Goal: Find specific page/section: Find specific page/section

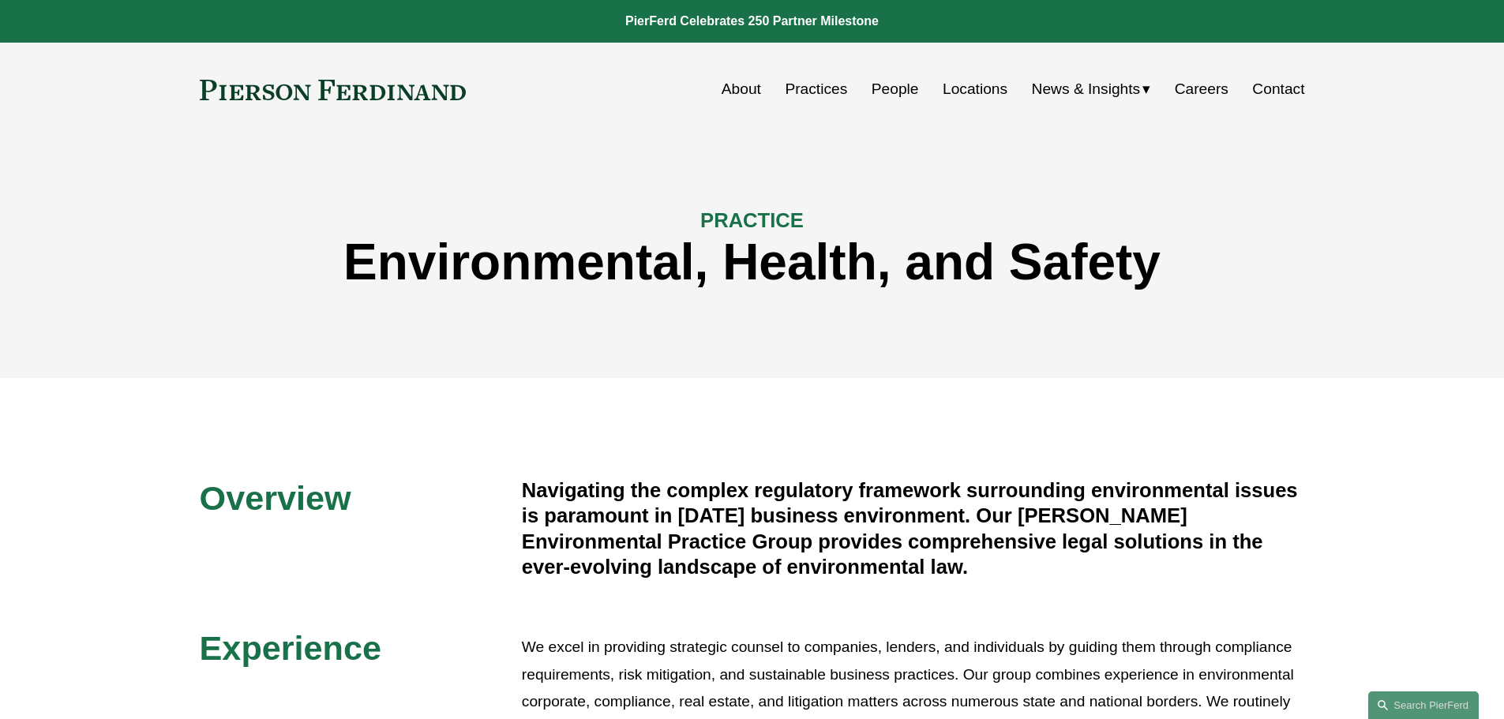
click at [971, 87] on link "Locations" at bounding box center [975, 89] width 65 height 30
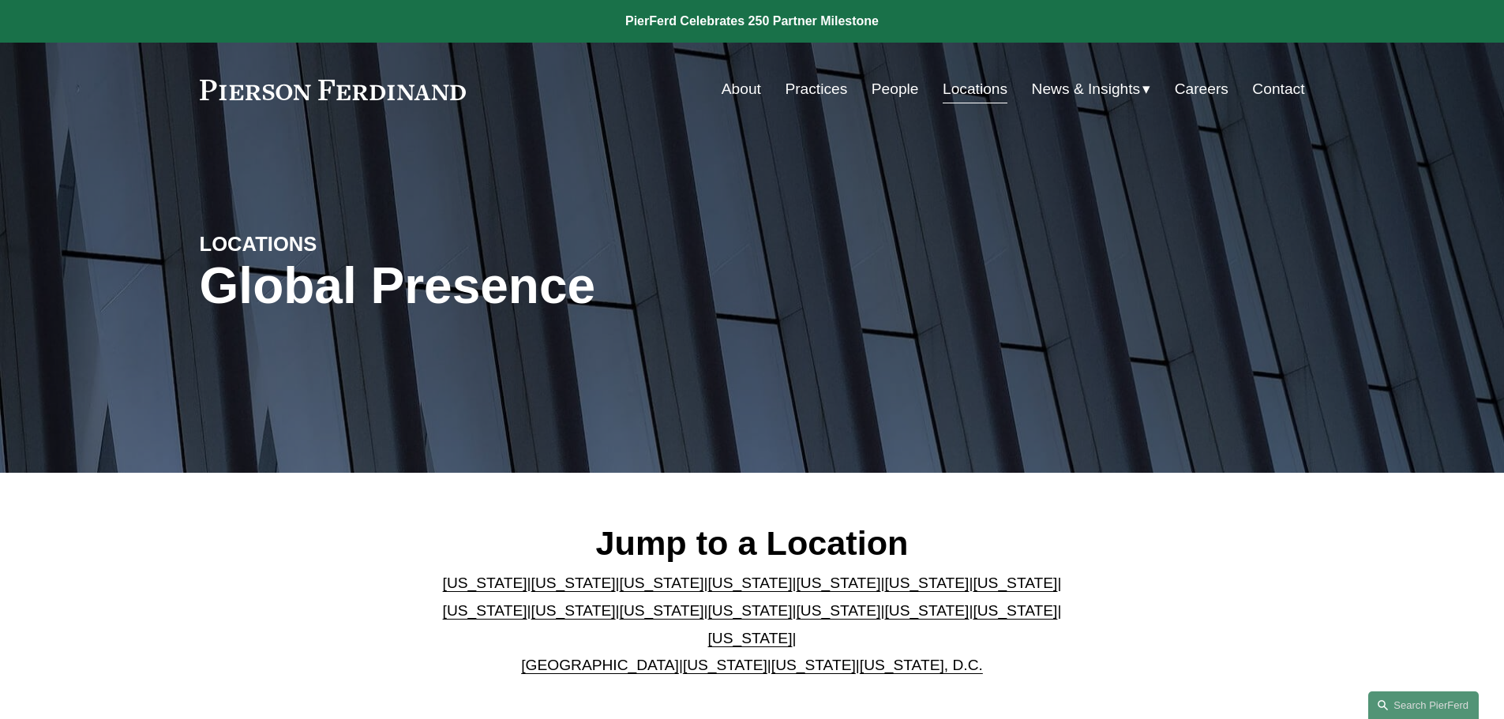
click at [531, 588] on link "California" at bounding box center [573, 583] width 84 height 17
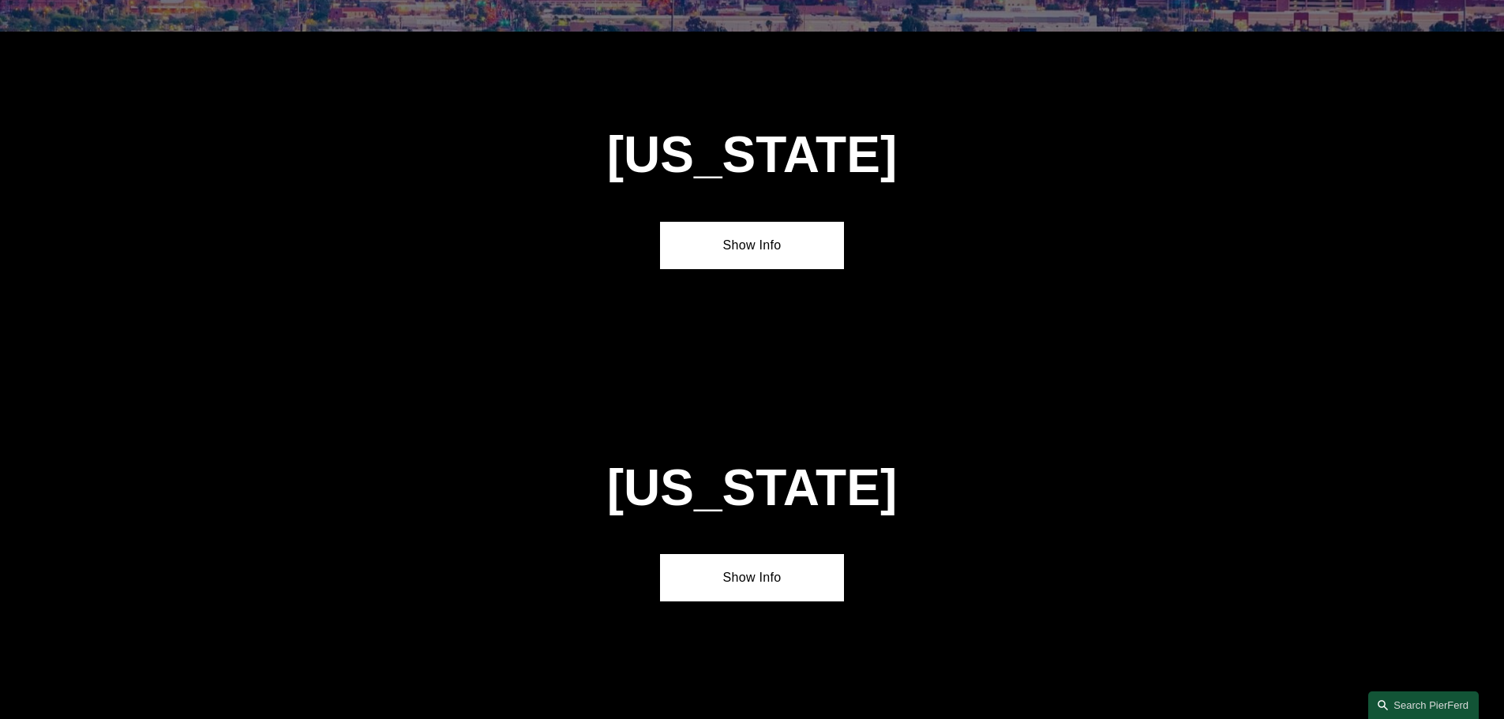
scroll to position [1049, 0]
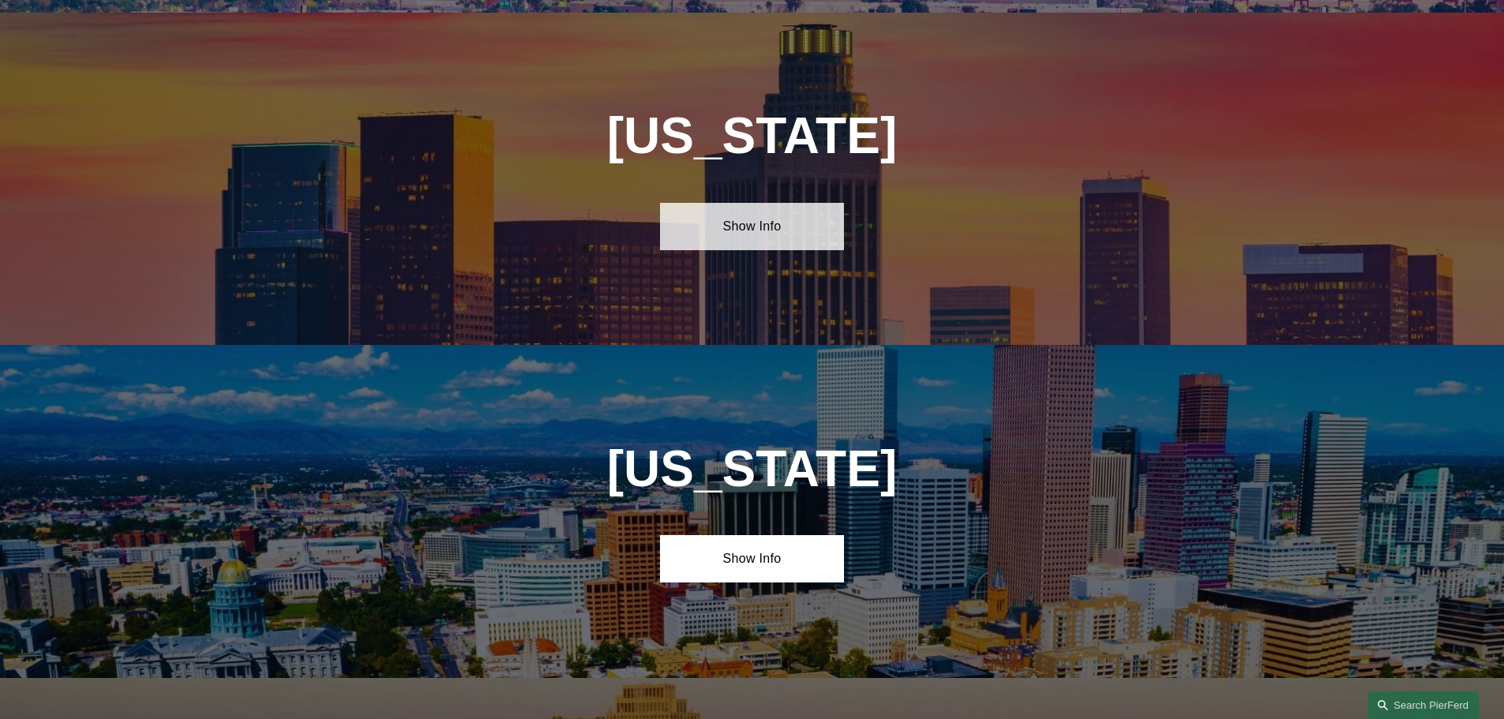
click at [747, 204] on link "Show Info" at bounding box center [752, 226] width 184 height 47
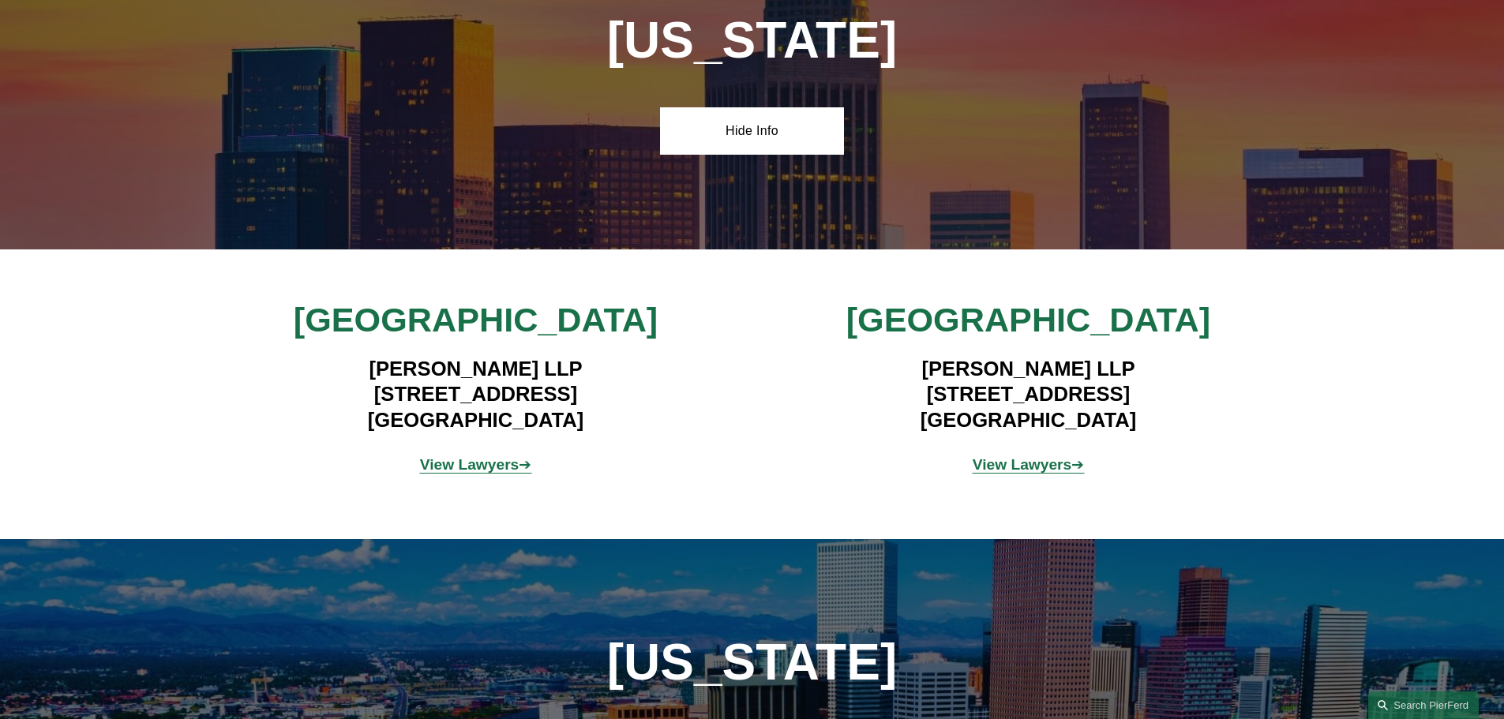
scroll to position [970, 0]
